Goal: Task Accomplishment & Management: Manage account settings

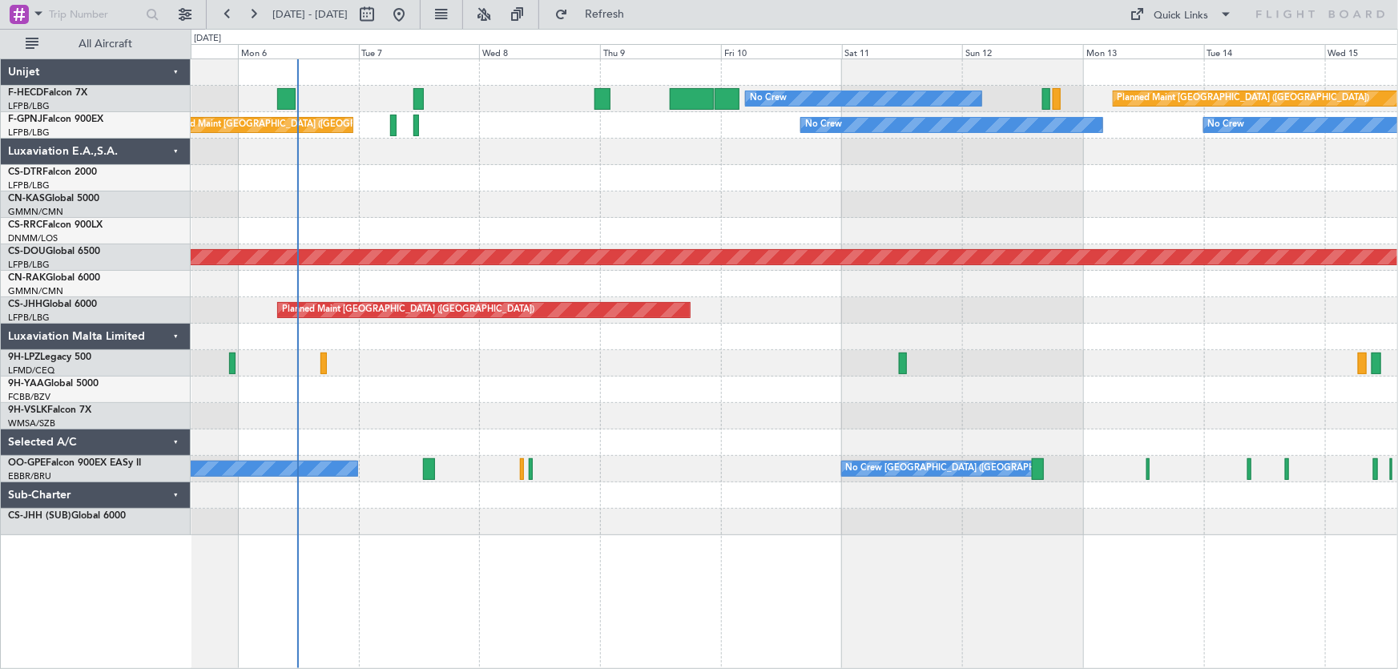
click at [519, 191] on div "No Crew Planned Maint [GEOGRAPHIC_DATA] ([GEOGRAPHIC_DATA]) No Crew AOG Maint […" at bounding box center [794, 297] width 1207 height 476
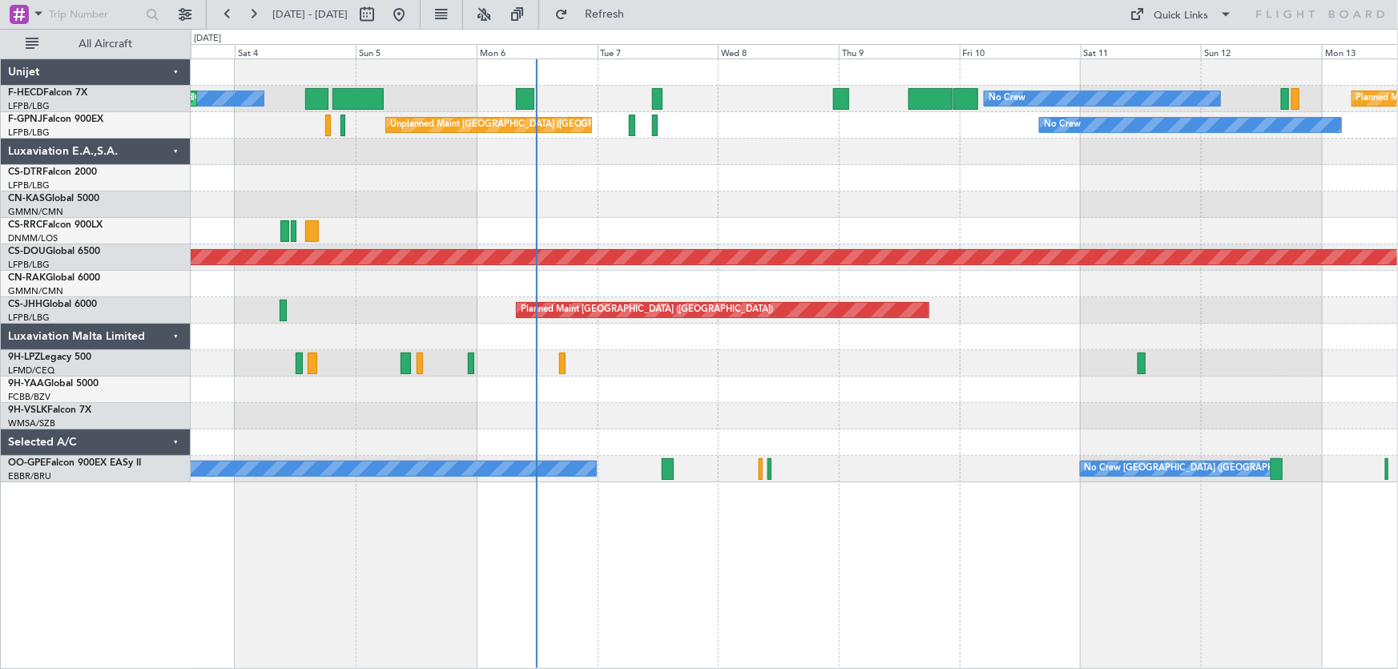
click at [927, 267] on div "Planned Maint [GEOGRAPHIC_DATA] ([GEOGRAPHIC_DATA]) No Crew No Crew AOG Maint […" at bounding box center [794, 270] width 1207 height 423
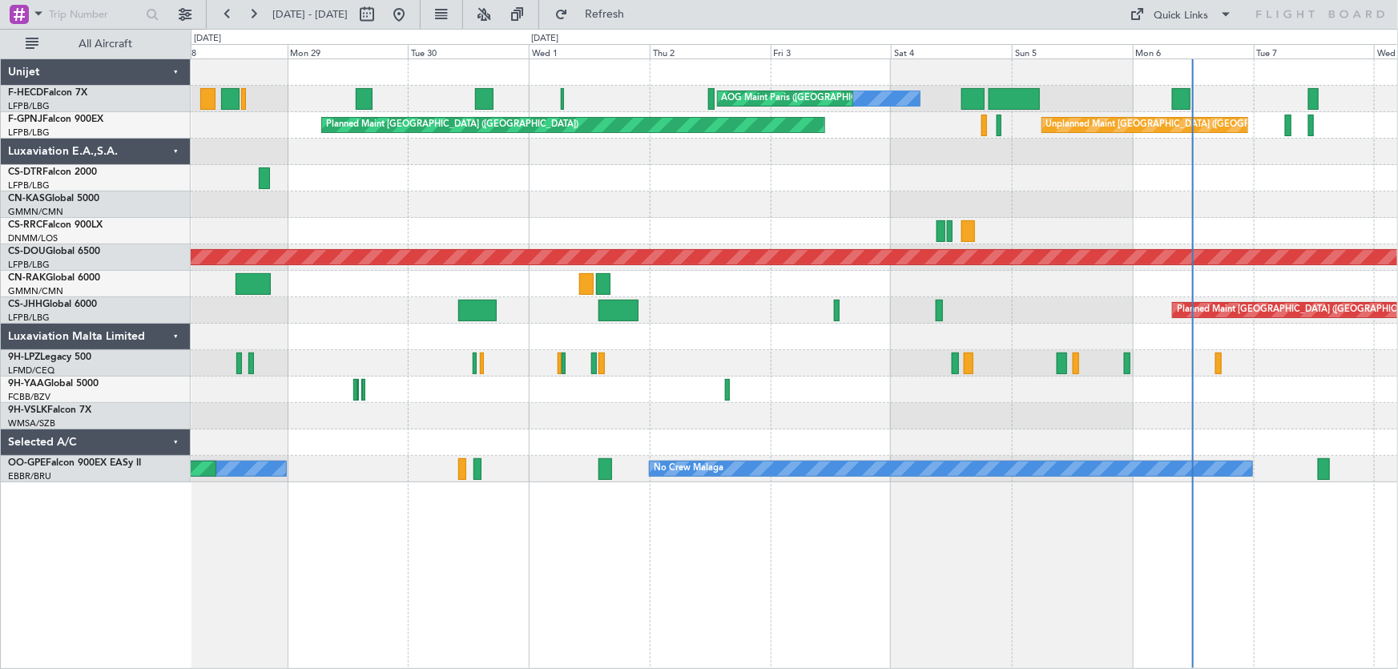
click at [710, 234] on div at bounding box center [794, 231] width 1207 height 26
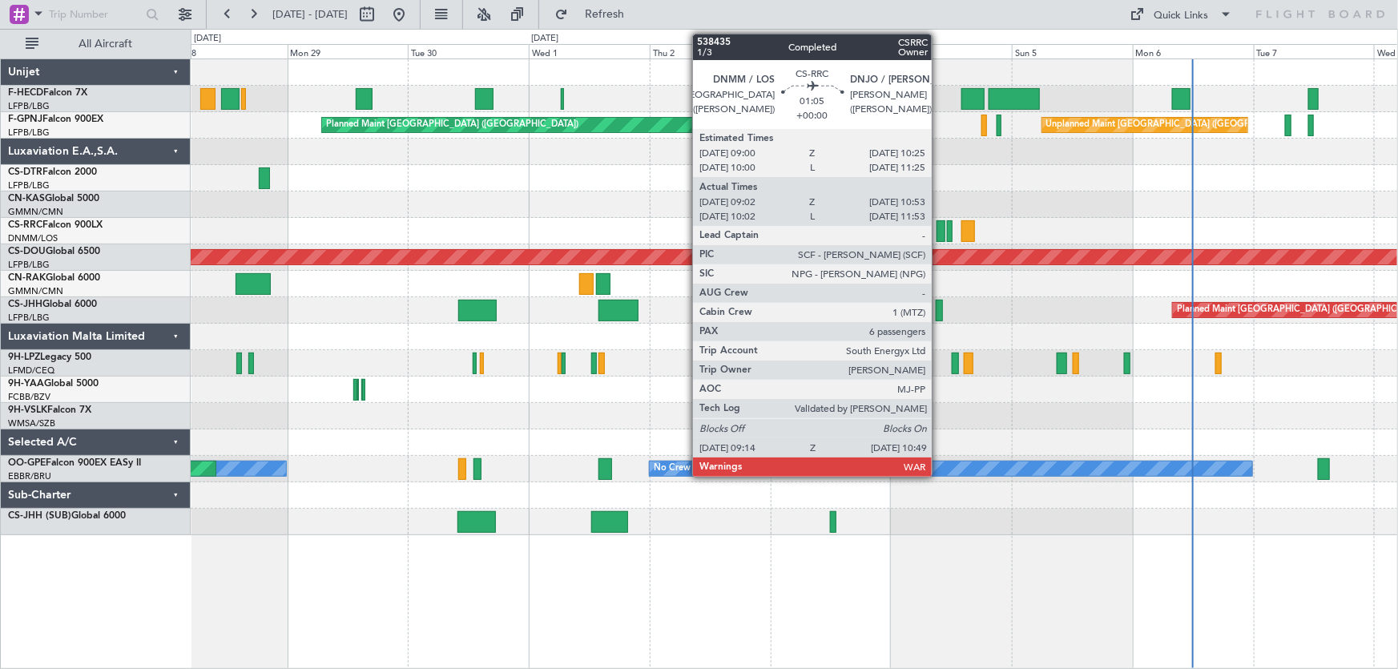
click at [939, 227] on div at bounding box center [940, 231] width 8 height 22
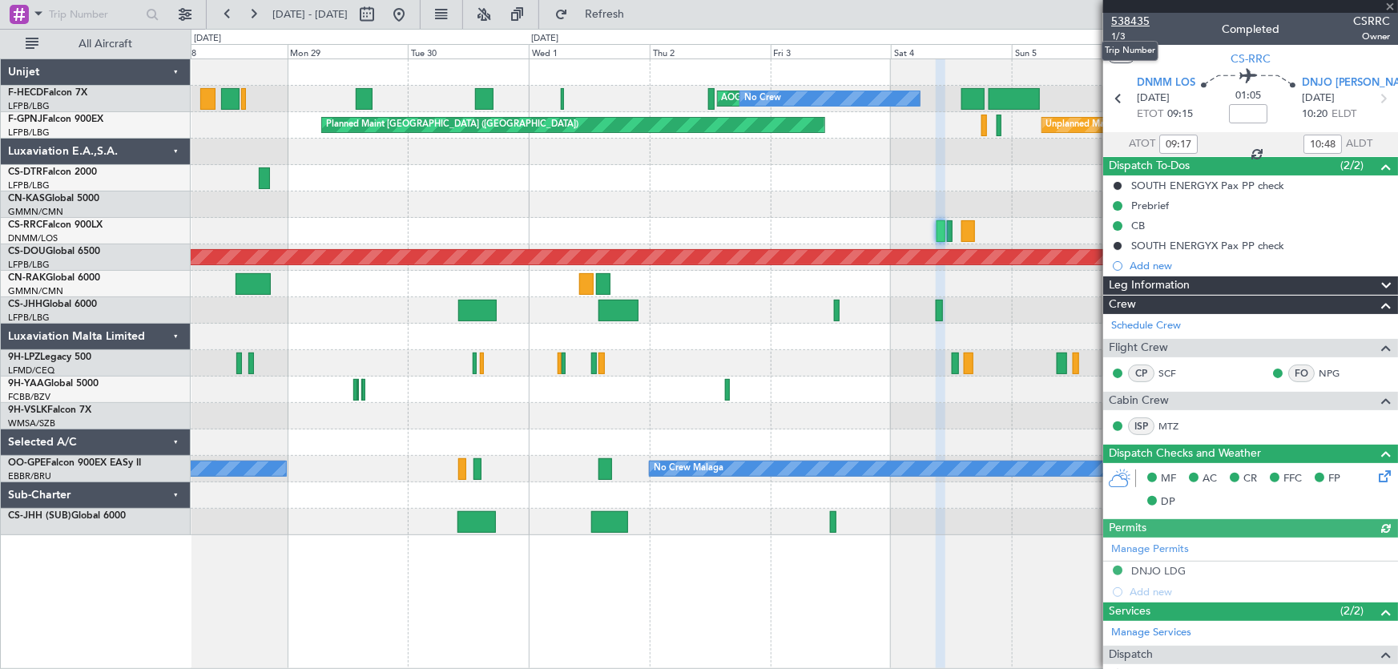
click at [1143, 19] on span "538435" at bounding box center [1130, 21] width 38 height 17
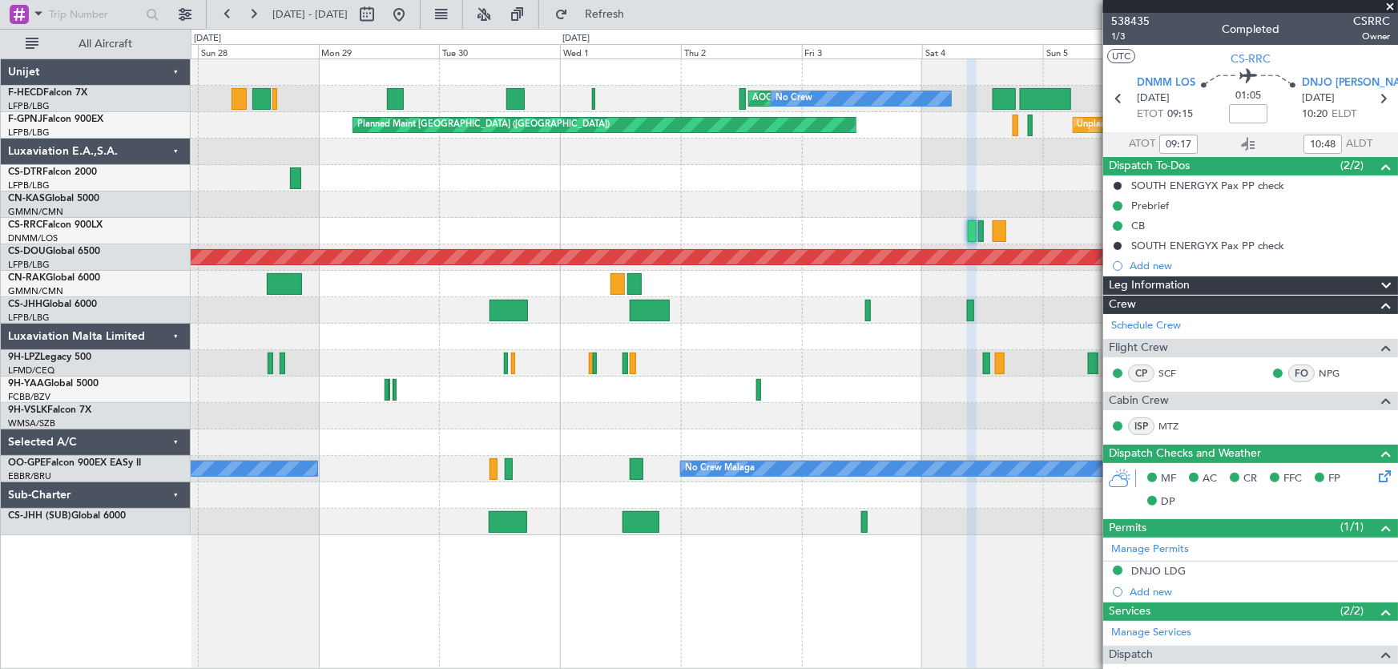
click at [893, 183] on div "Planned Maint Nice ([GEOGRAPHIC_DATA])" at bounding box center [794, 178] width 1207 height 26
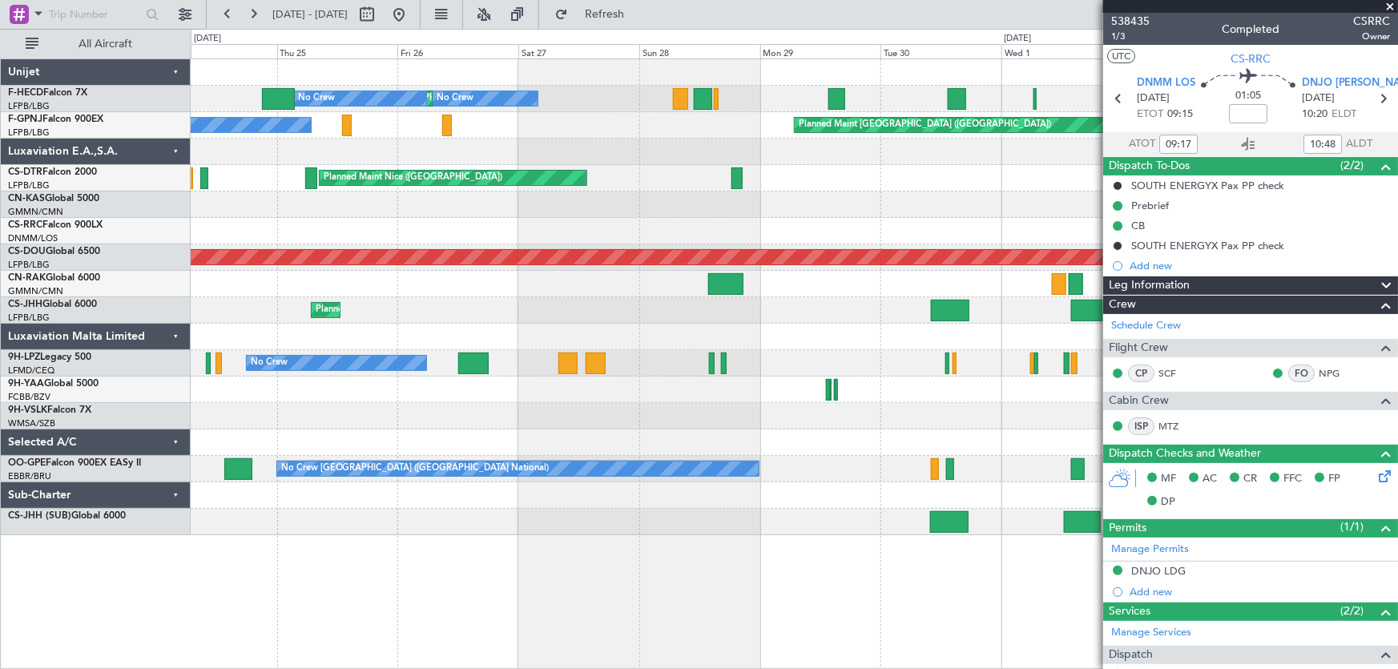
click at [714, 218] on div at bounding box center [794, 231] width 1207 height 26
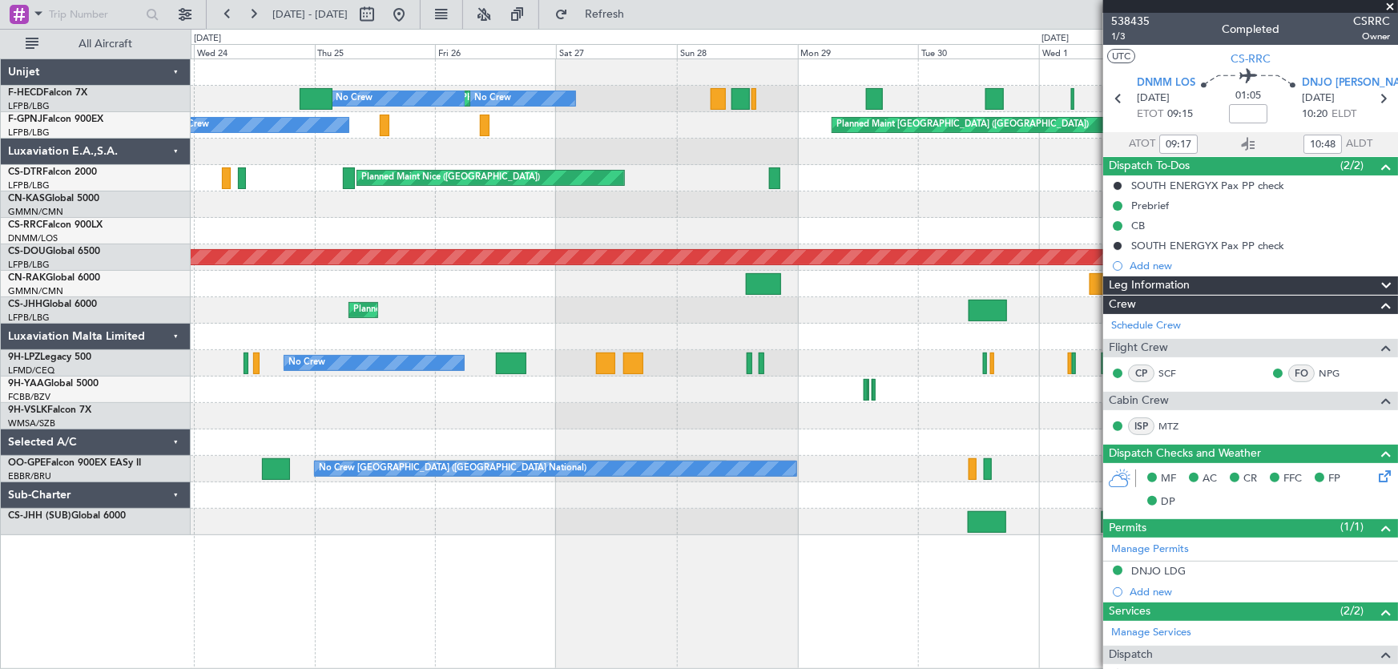
click at [57, 186] on div "AOG Maint Paris ([GEOGRAPHIC_DATA]) No Crew No Crew Planned Maint [GEOGRAPHIC_D…" at bounding box center [699, 349] width 1398 height 640
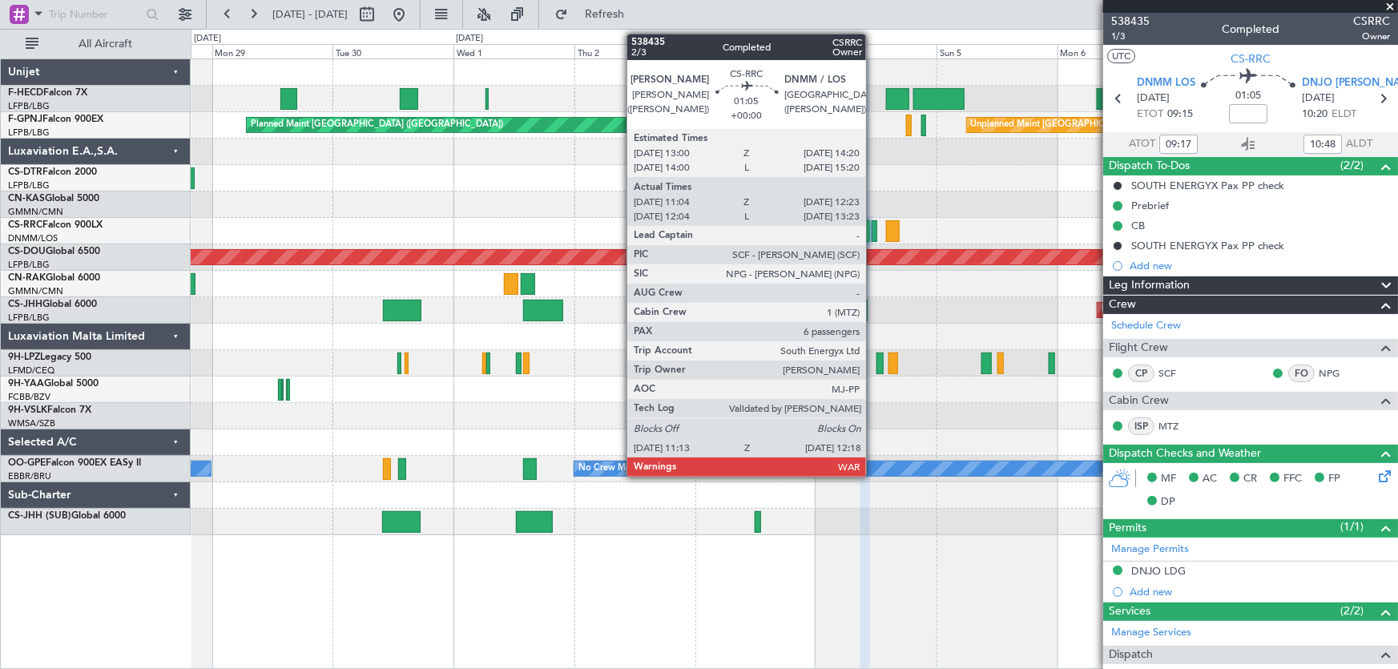
click at [873, 232] on div at bounding box center [874, 231] width 6 height 22
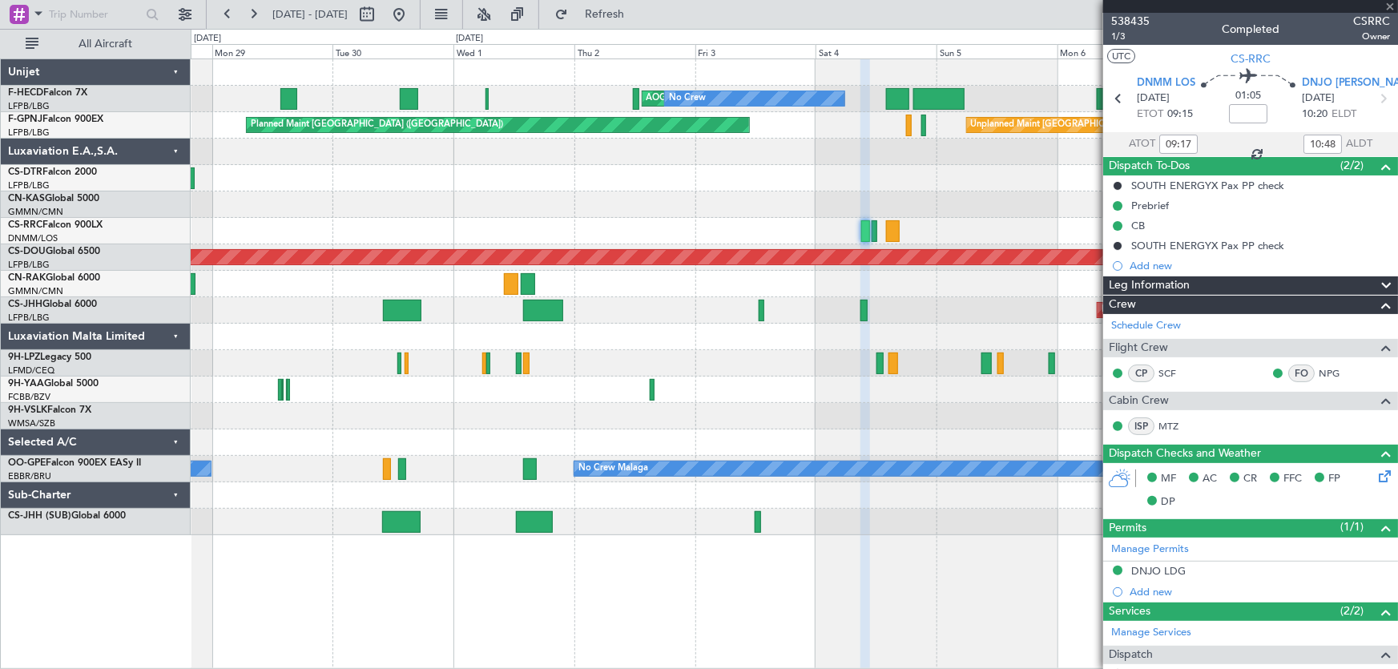
type input "11:14"
type input "12:18"
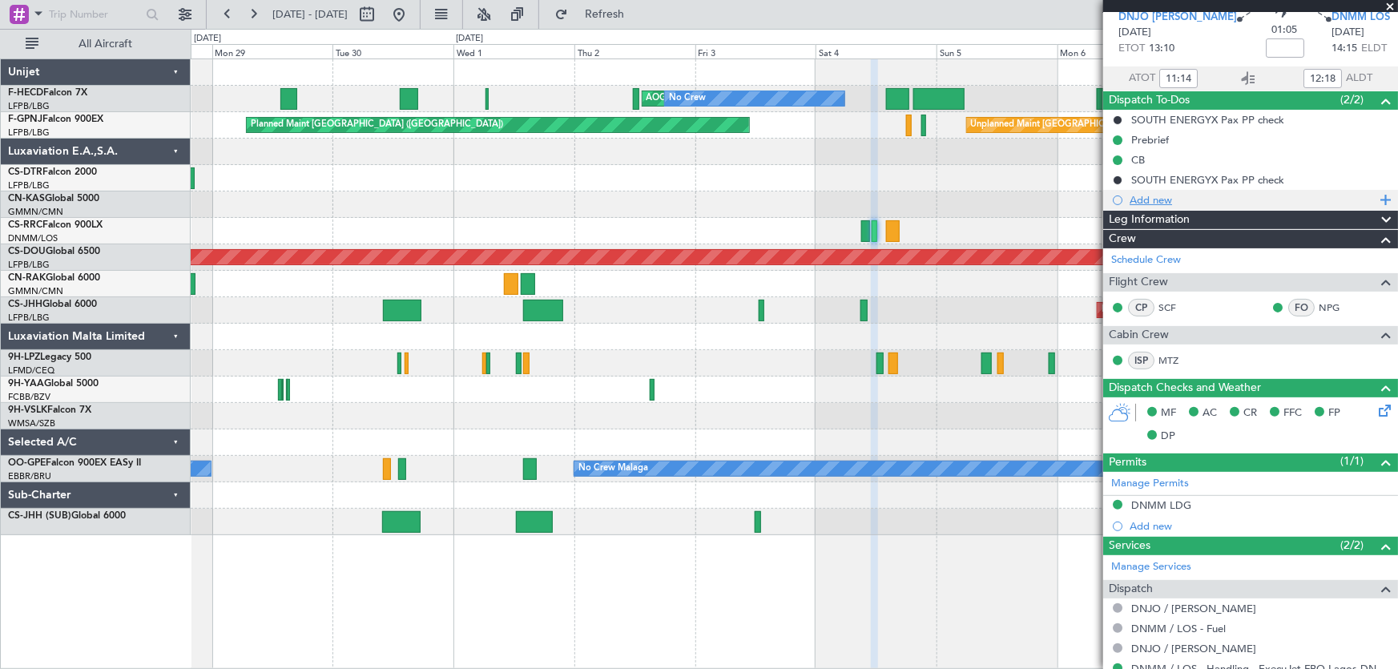
scroll to position [72, 0]
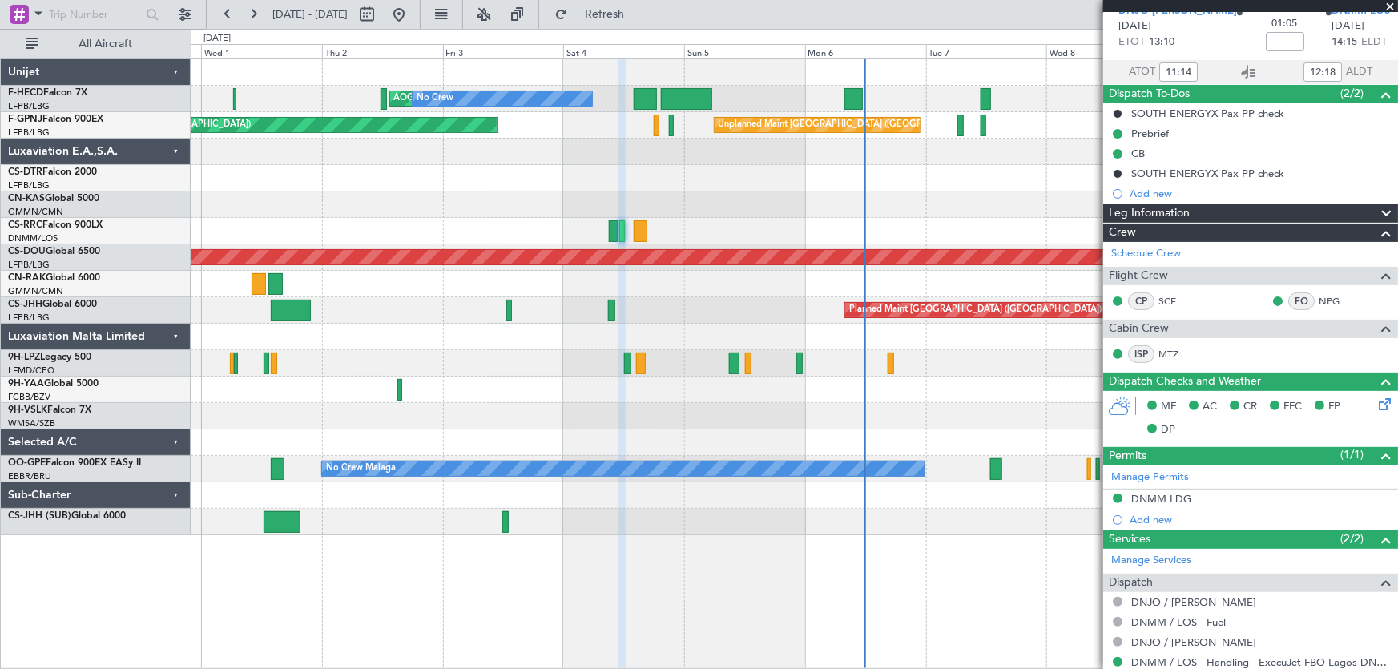
click at [542, 220] on div "AOG Maint Paris ([GEOGRAPHIC_DATA]) No Crew No Crew Planned Maint [GEOGRAPHIC_D…" at bounding box center [794, 297] width 1207 height 476
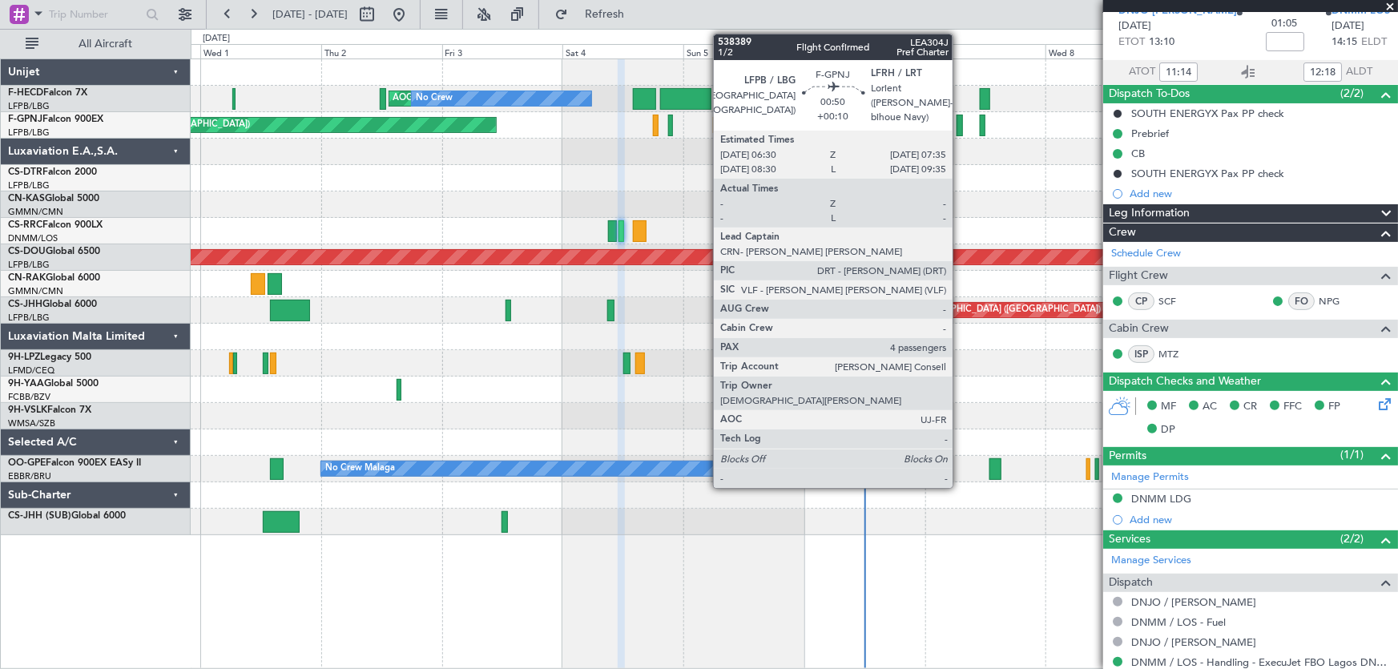
click at [959, 123] on div at bounding box center [959, 126] width 6 height 22
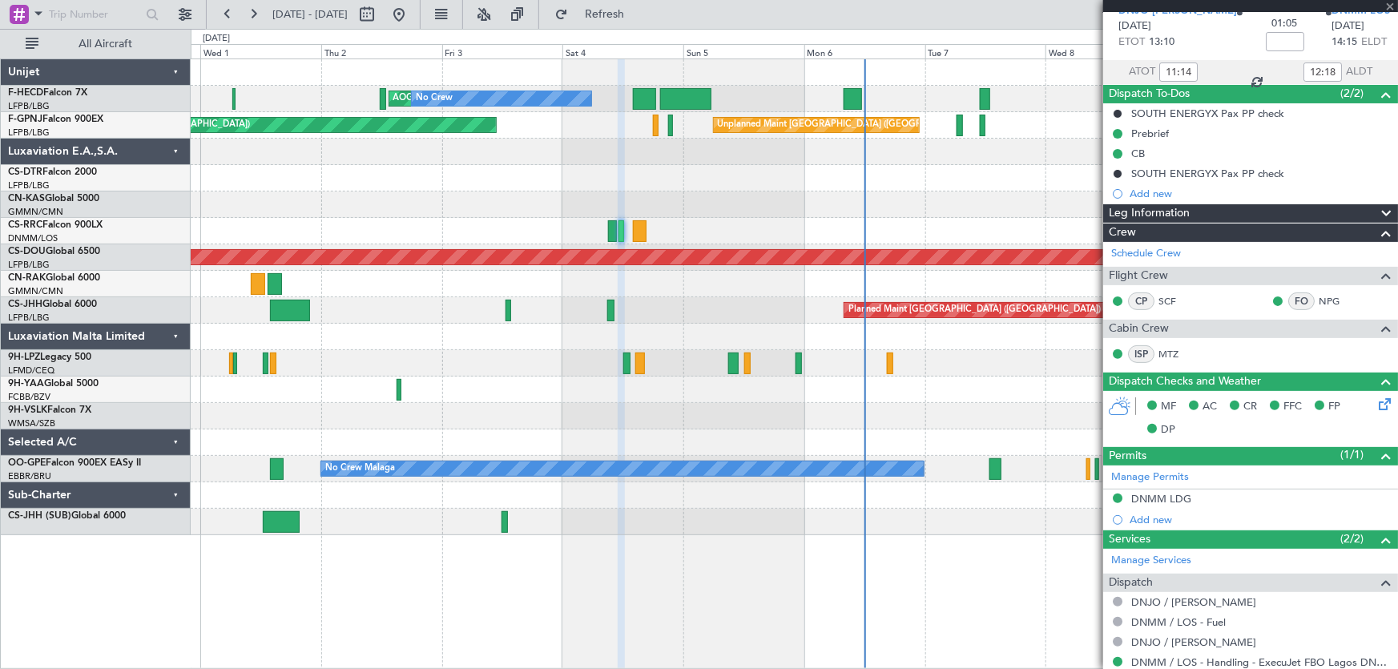
type input "+00:10"
type input "4"
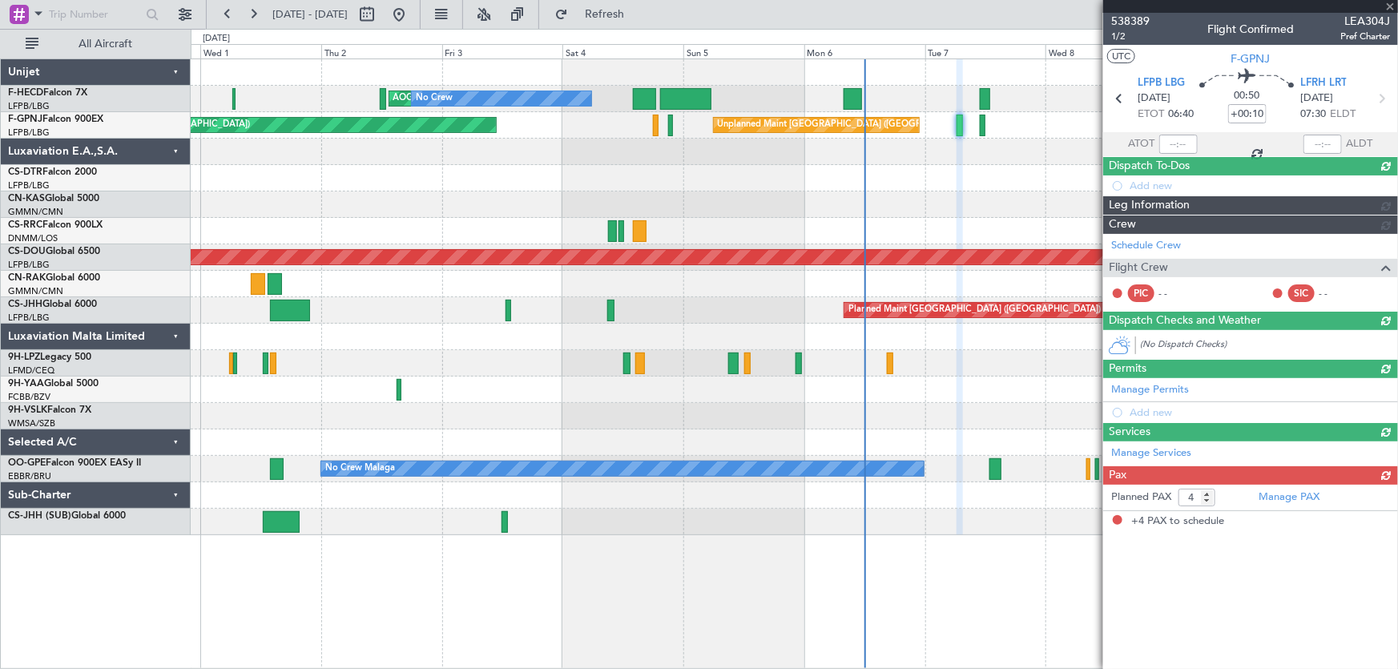
scroll to position [0, 0]
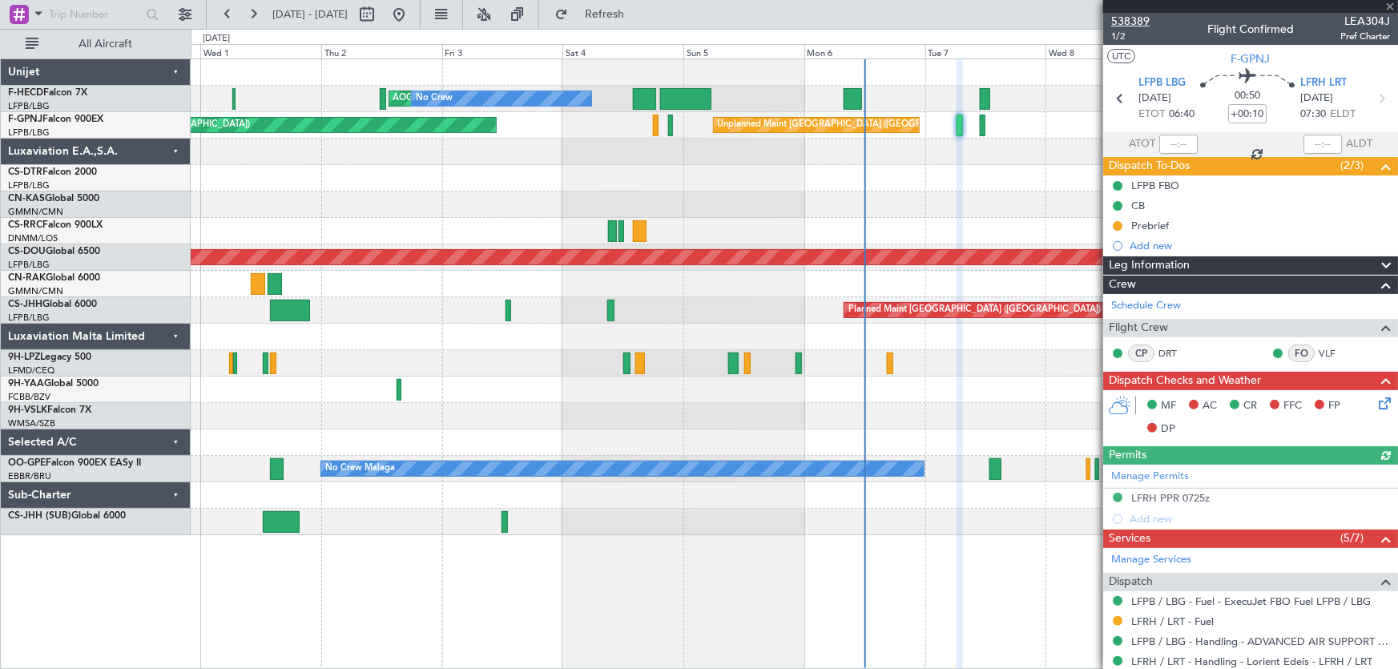
click at [1144, 21] on span "538389" at bounding box center [1130, 21] width 38 height 17
